Goal: Book appointment/travel/reservation

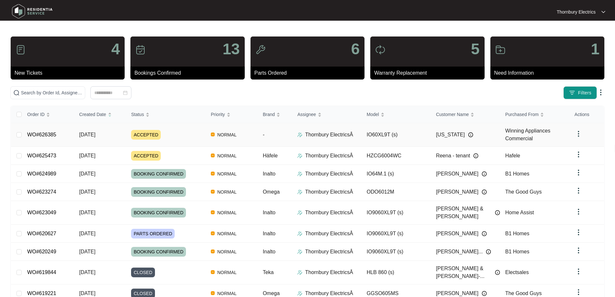
click at [137, 133] on span "ACCEPTED" at bounding box center [146, 135] width 30 height 10
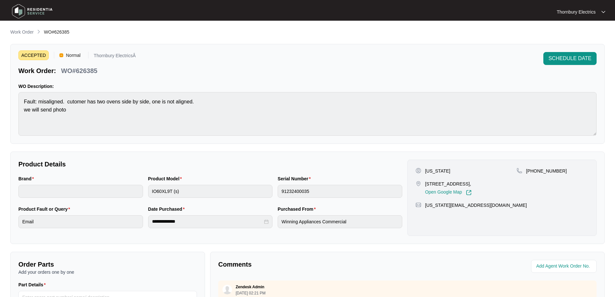
click at [438, 171] on p "Washington" at bounding box center [437, 171] width 25 height 6
copy p "Washington"
drag, startPoint x: 100, startPoint y: 66, endPoint x: 92, endPoint y: 70, distance: 9.4
click at [100, 66] on div "Work Order: WO#626385" at bounding box center [76, 69] width 117 height 11
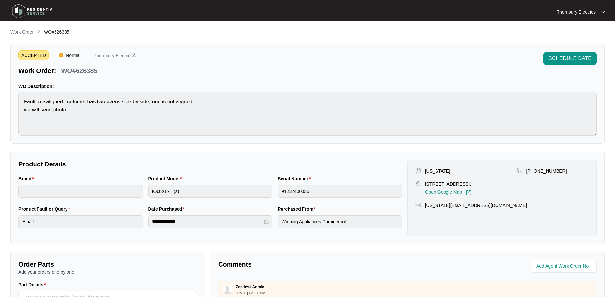
click at [91, 71] on p "WO#626385" at bounding box center [79, 70] width 36 height 9
copy p "626385"
click at [25, 34] on p "Work Order" at bounding box center [21, 32] width 23 height 6
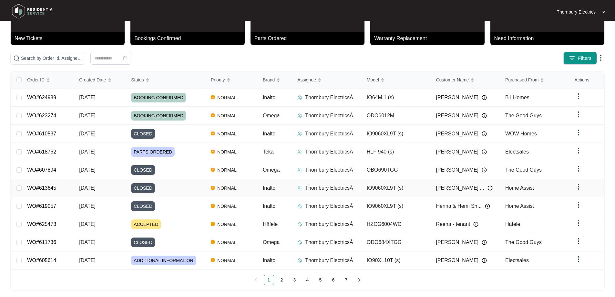
scroll to position [35, 0]
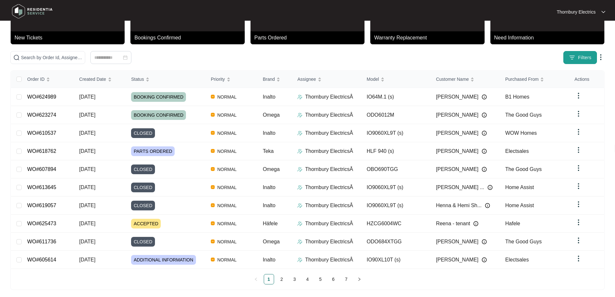
click at [575, 56] on img "button" at bounding box center [572, 57] width 6 height 6
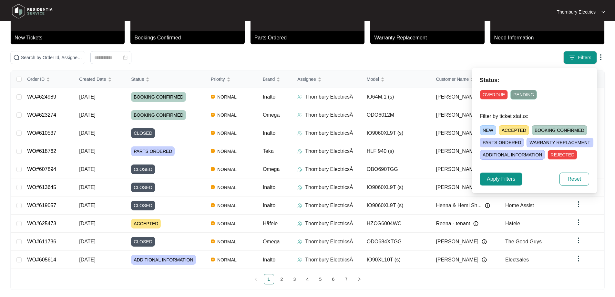
click at [508, 129] on span "ACCEPTED" at bounding box center [514, 130] width 30 height 10
click at [504, 176] on span "Apply Filters" at bounding box center [501, 179] width 28 height 8
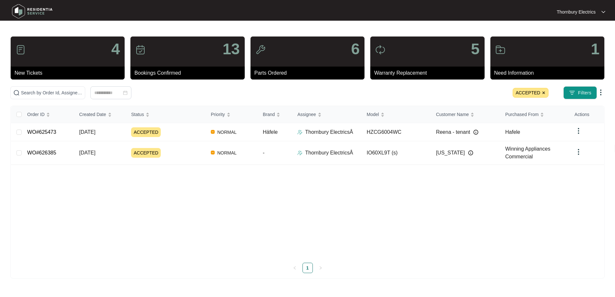
scroll to position [0, 0]
click at [546, 92] on span "ACCEPTED" at bounding box center [536, 93] width 36 height 10
click at [550, 91] on img at bounding box center [549, 93] width 4 height 4
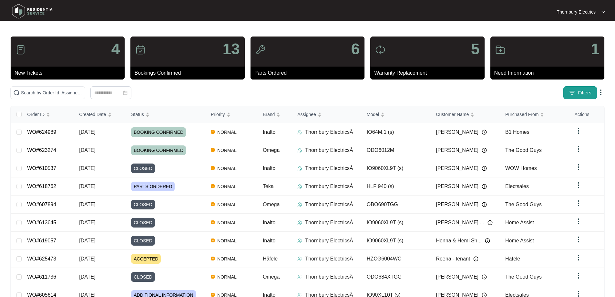
click at [583, 90] on span "Filters" at bounding box center [585, 92] width 14 height 7
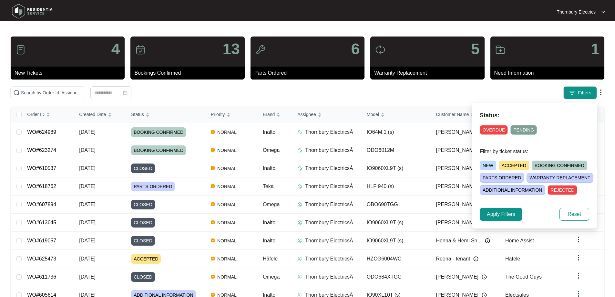
click at [497, 178] on span "PARTS ORDERED" at bounding box center [502, 178] width 44 height 10
click at [508, 217] on span "Apply Filters" at bounding box center [501, 214] width 28 height 8
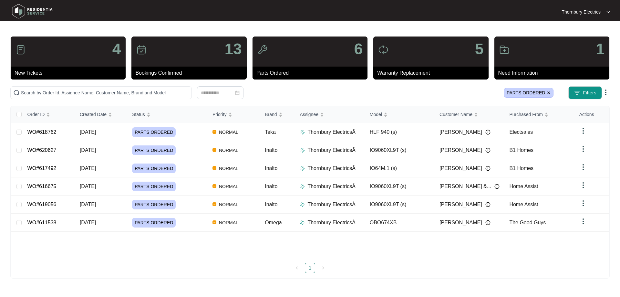
drag, startPoint x: 33, startPoint y: 169, endPoint x: 68, endPoint y: 203, distance: 49.1
click at [64, 260] on div "Order ID Created Date Status Priority Brand Assignee Model Customer Name Purcha…" at bounding box center [310, 189] width 598 height 167
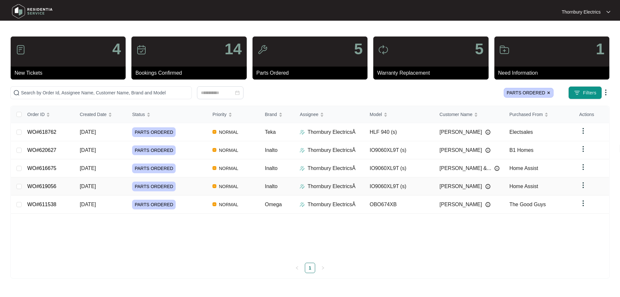
drag, startPoint x: 38, startPoint y: 184, endPoint x: 48, endPoint y: 188, distance: 10.9
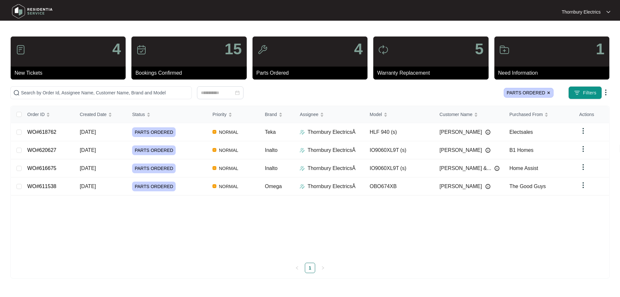
click at [547, 94] on img at bounding box center [549, 93] width 4 height 4
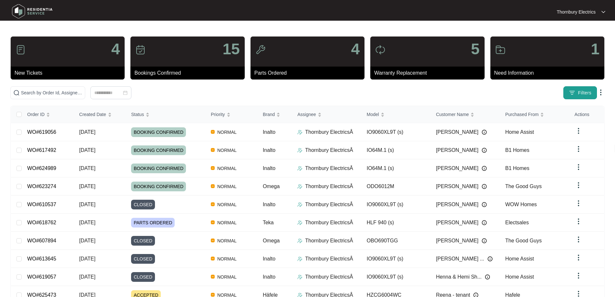
click at [577, 90] on button "Filters" at bounding box center [581, 92] width 34 height 13
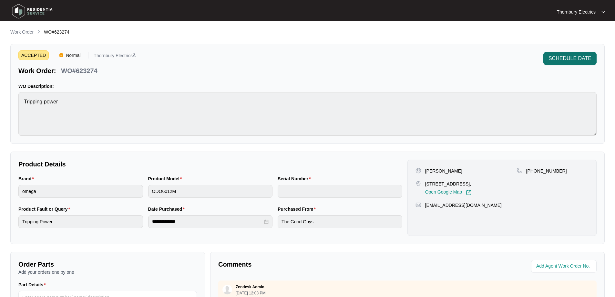
click at [581, 55] on span "SCHEDULE DATE" at bounding box center [570, 59] width 43 height 8
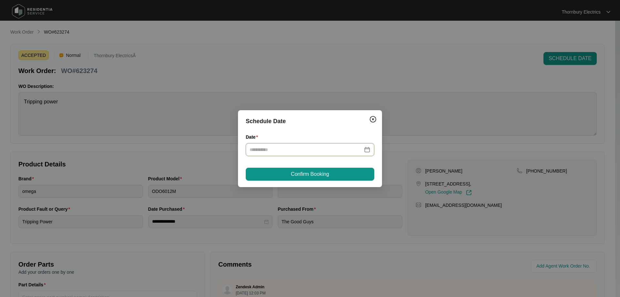
click at [268, 151] on input "Date" at bounding box center [306, 149] width 113 height 7
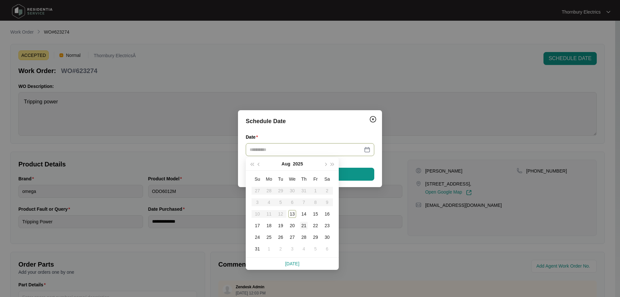
click at [305, 227] on div "21" at bounding box center [304, 226] width 8 height 8
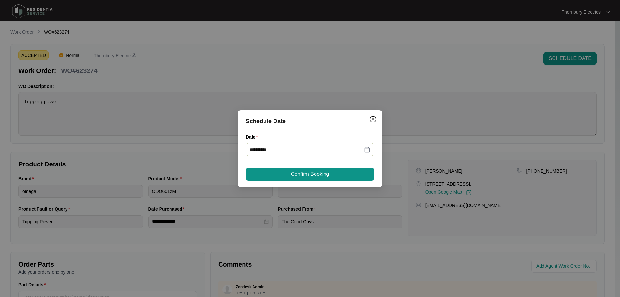
type input "**********"
click at [333, 174] on button "Confirm Booking" at bounding box center [310, 174] width 129 height 13
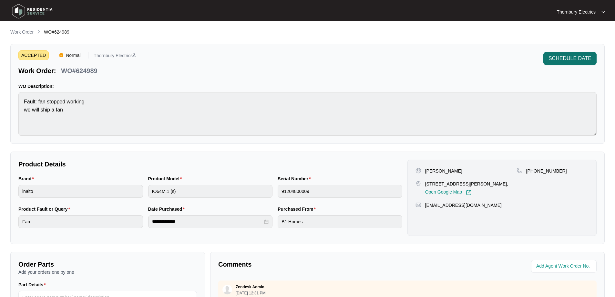
click at [575, 53] on button "SCHEDULE DATE" at bounding box center [569, 58] width 53 height 13
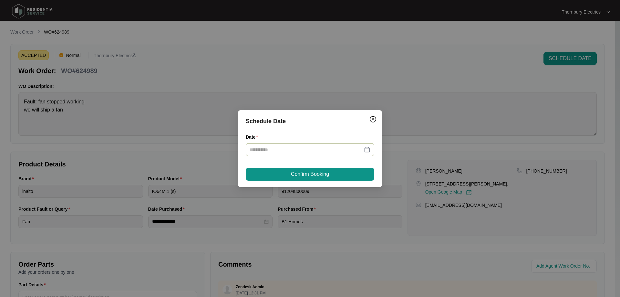
click at [319, 149] on input "Date" at bounding box center [306, 149] width 113 height 7
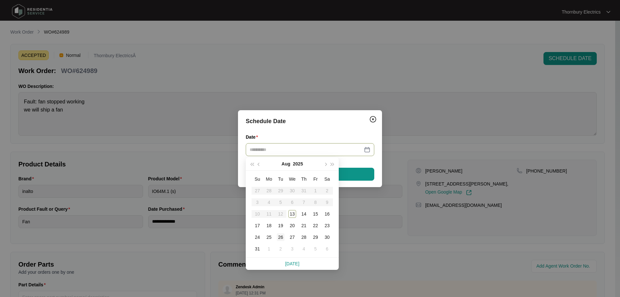
click at [282, 238] on div "26" at bounding box center [281, 237] width 8 height 8
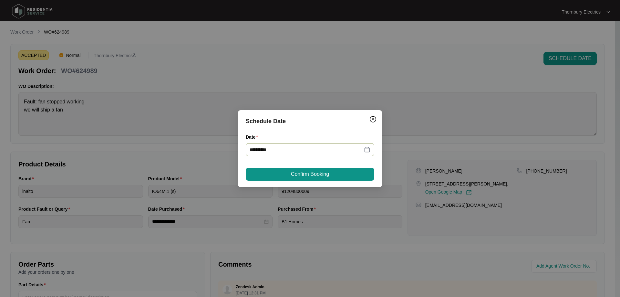
type input "**********"
click at [327, 176] on span "Confirm Booking" at bounding box center [310, 174] width 38 height 8
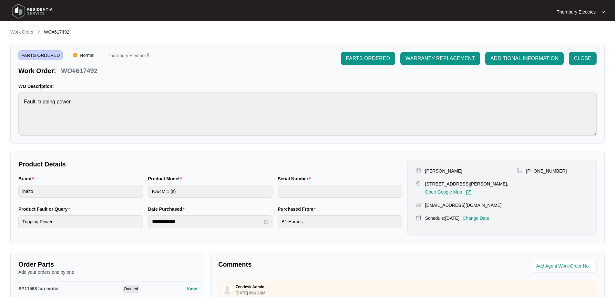
click at [481, 217] on p "Change Date" at bounding box center [476, 218] width 27 height 6
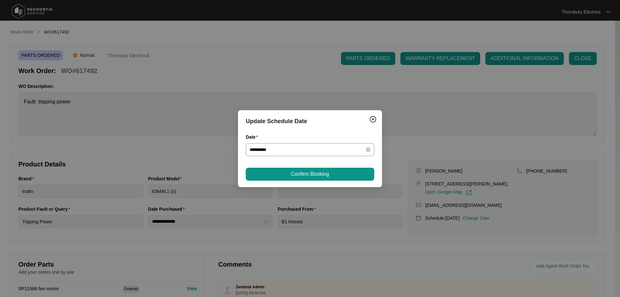
click at [369, 152] on div "**********" at bounding box center [310, 149] width 121 height 7
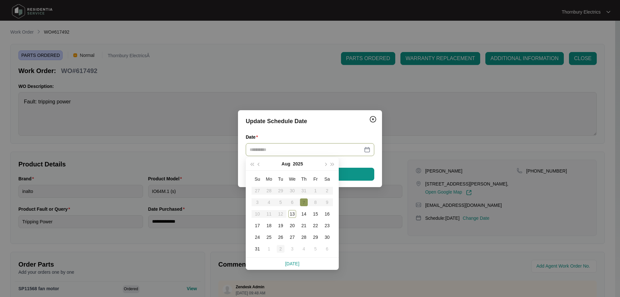
click at [282, 246] on div "2" at bounding box center [281, 249] width 8 height 8
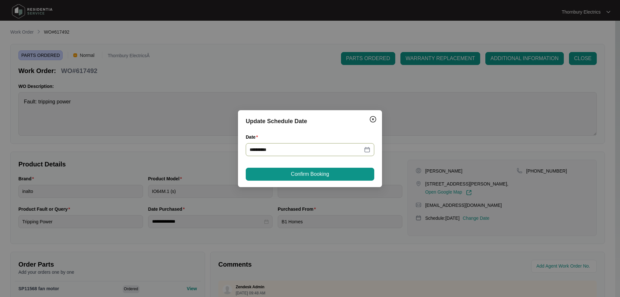
type input "**********"
click at [336, 174] on button "Confirm Booking" at bounding box center [310, 174] width 129 height 13
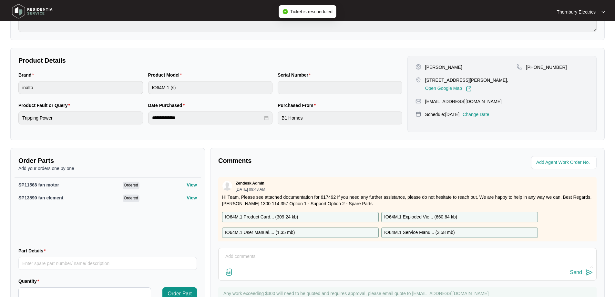
scroll to position [129, 0]
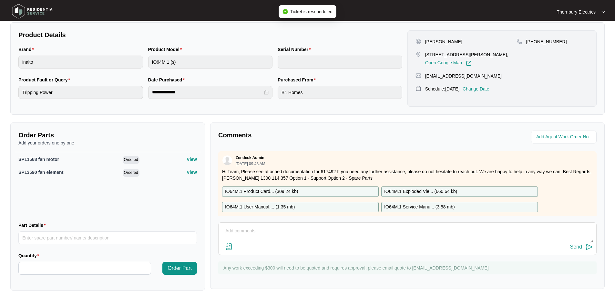
click at [321, 233] on textarea at bounding box center [407, 234] width 371 height 17
type textarea "Return with part is scheduled for [DATE]"
click at [584, 248] on button "Send" at bounding box center [581, 247] width 23 height 9
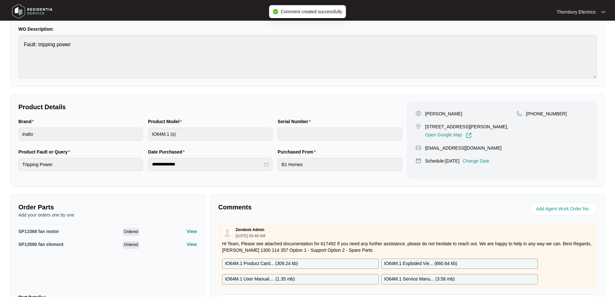
scroll to position [0, 0]
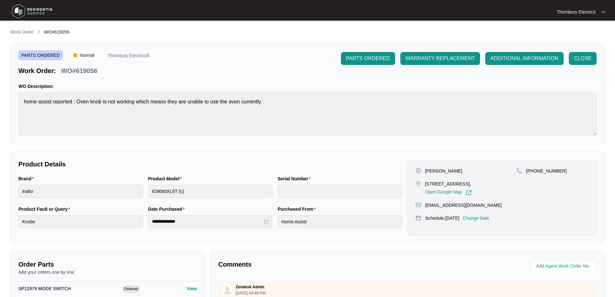
click at [490, 219] on p "Change Date" at bounding box center [476, 218] width 27 height 6
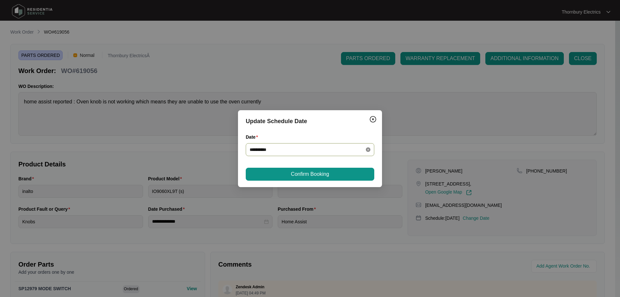
click at [368, 150] on icon "close-circle" at bounding box center [368, 149] width 5 height 5
click at [365, 151] on div at bounding box center [310, 149] width 121 height 7
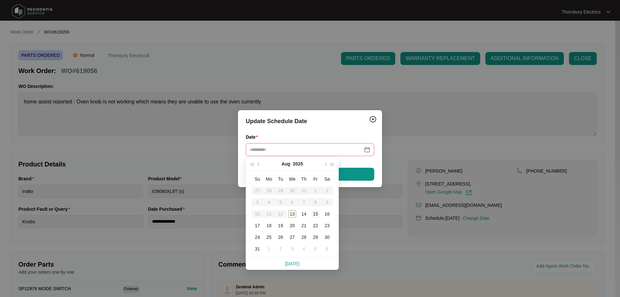
click at [316, 213] on div "15" at bounding box center [316, 214] width 8 height 8
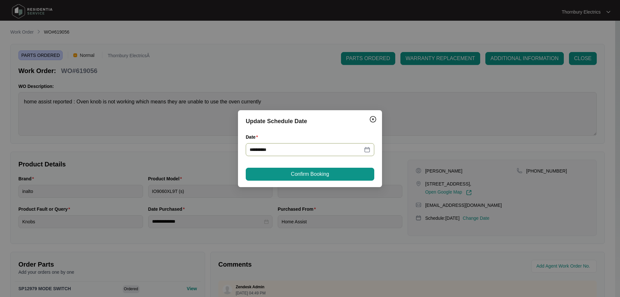
type input "**********"
click at [318, 175] on span "Confirm Booking" at bounding box center [310, 174] width 38 height 8
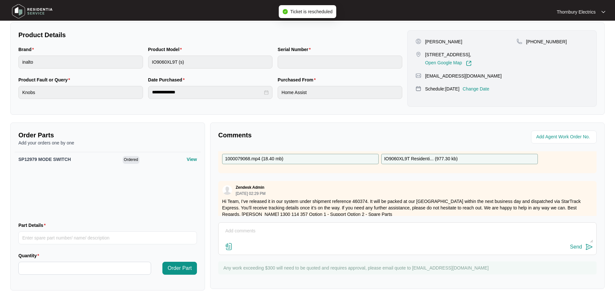
scroll to position [91, 0]
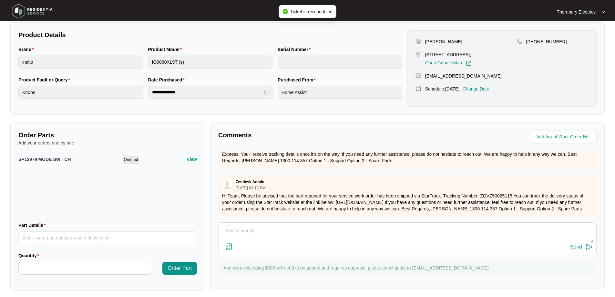
click at [298, 236] on textarea at bounding box center [407, 234] width 371 height 17
type textarea "Customer is booked with part on 15.08.2025"
click at [575, 245] on div "Send" at bounding box center [576, 247] width 12 height 6
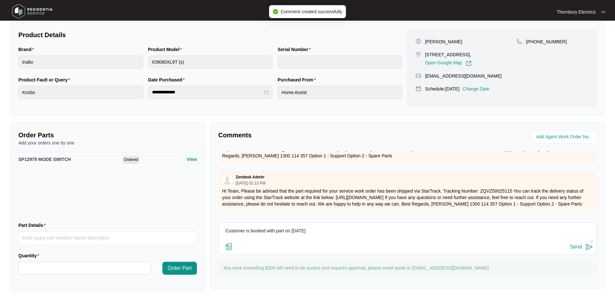
scroll to position [0, 0]
